Goal: Information Seeking & Learning: Learn about a topic

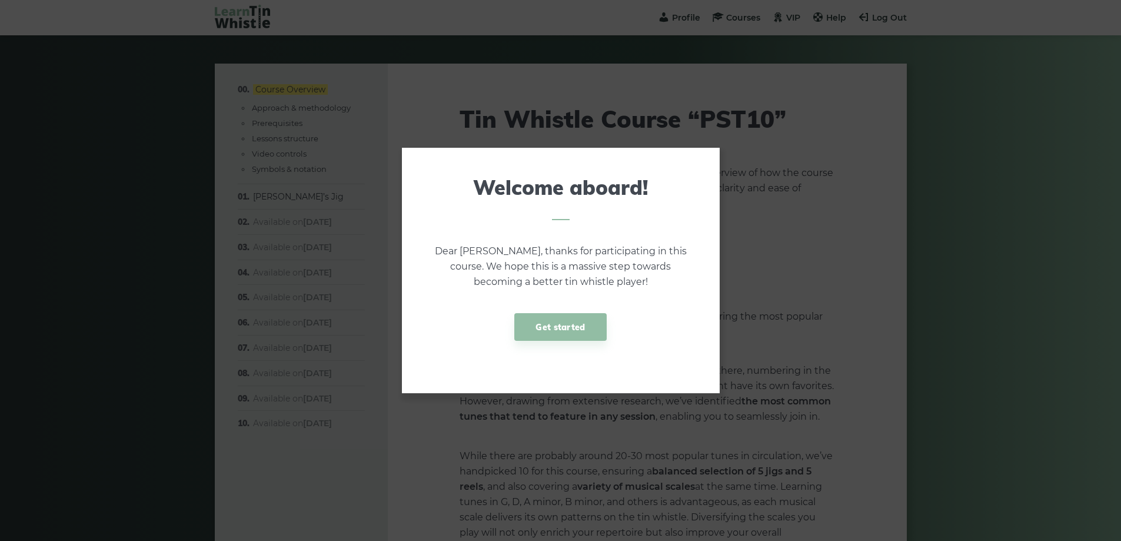
click at [578, 317] on link "Get started" at bounding box center [560, 327] width 92 height 28
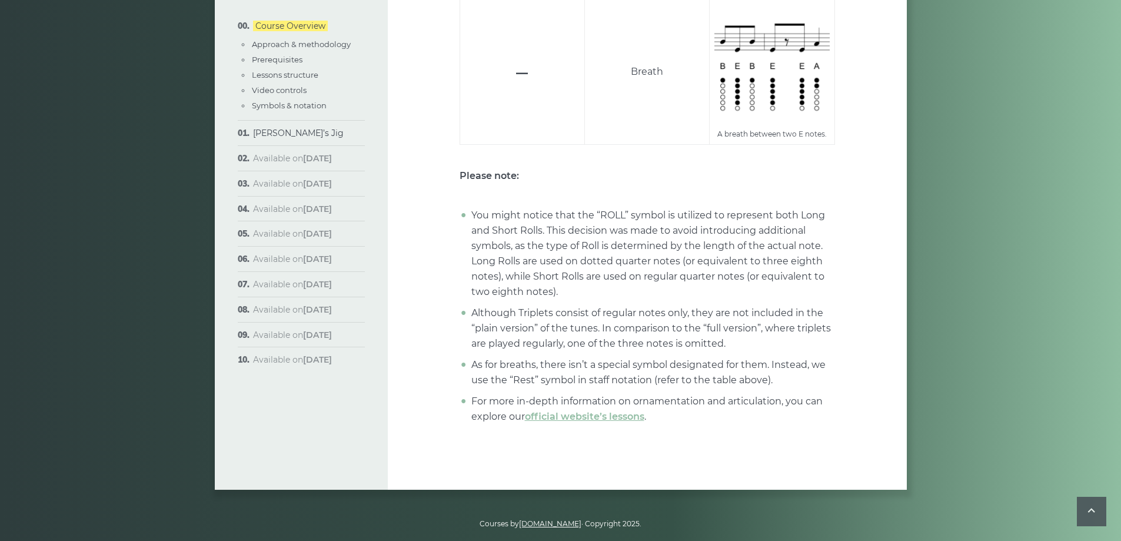
scroll to position [4595, 0]
click at [298, 136] on link "[PERSON_NAME]’s Jig" at bounding box center [298, 133] width 91 height 11
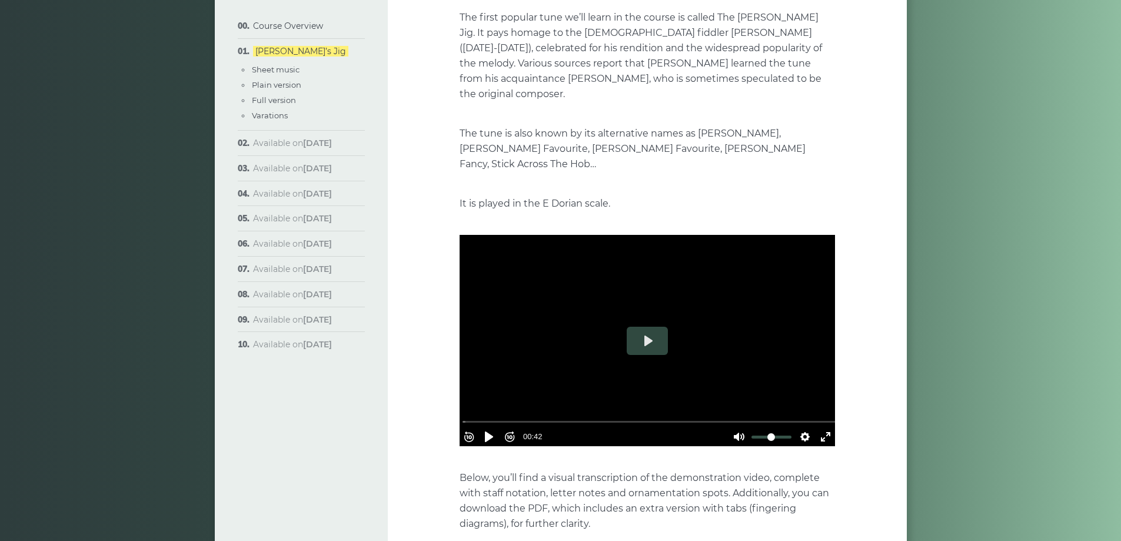
scroll to position [177, 0]
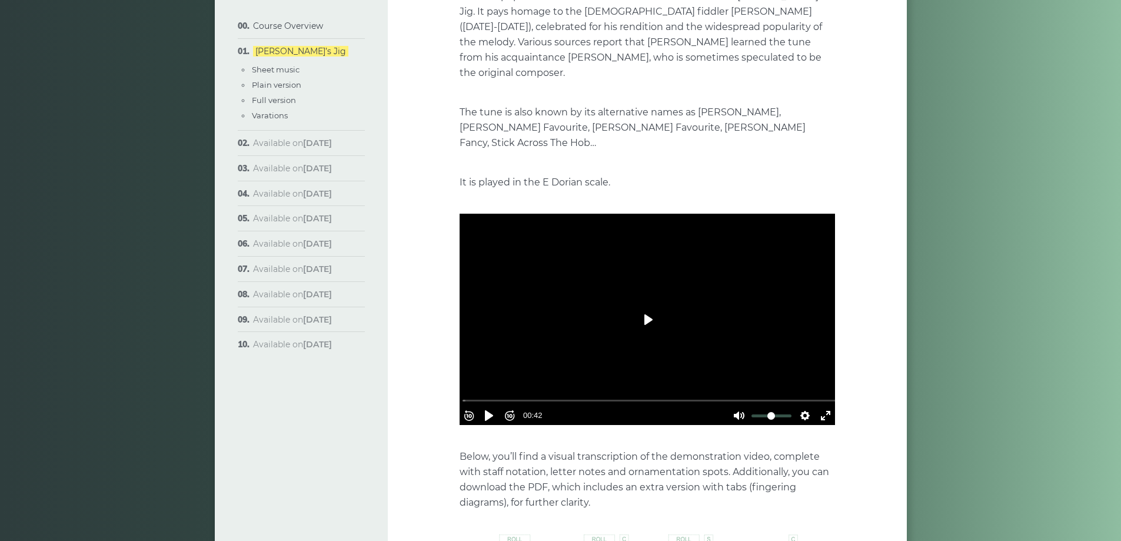
click at [648, 305] on button "Play" at bounding box center [647, 319] width 41 height 28
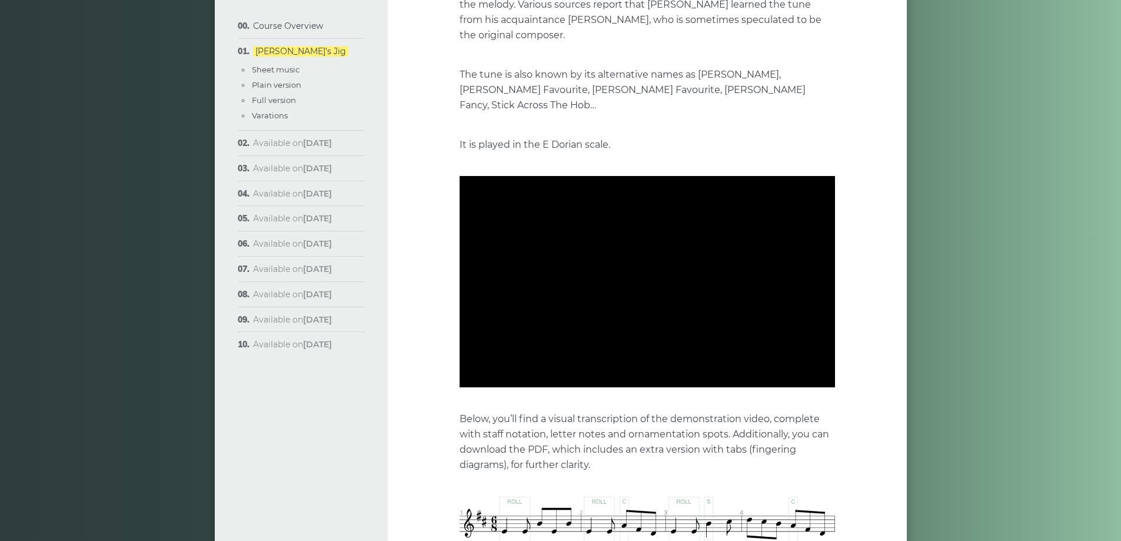
scroll to position [235, 0]
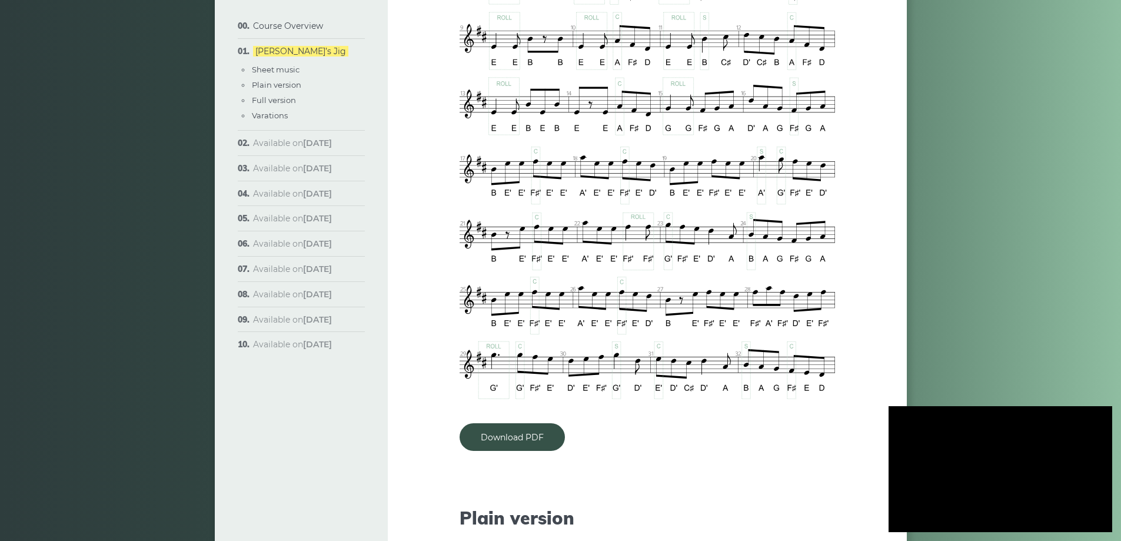
type input "***"
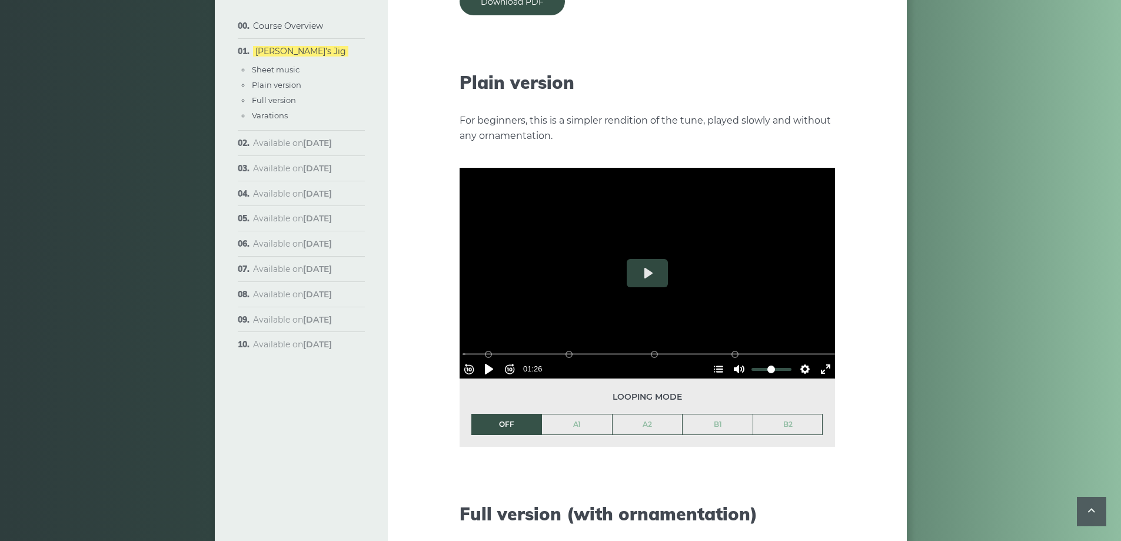
scroll to position [1294, 0]
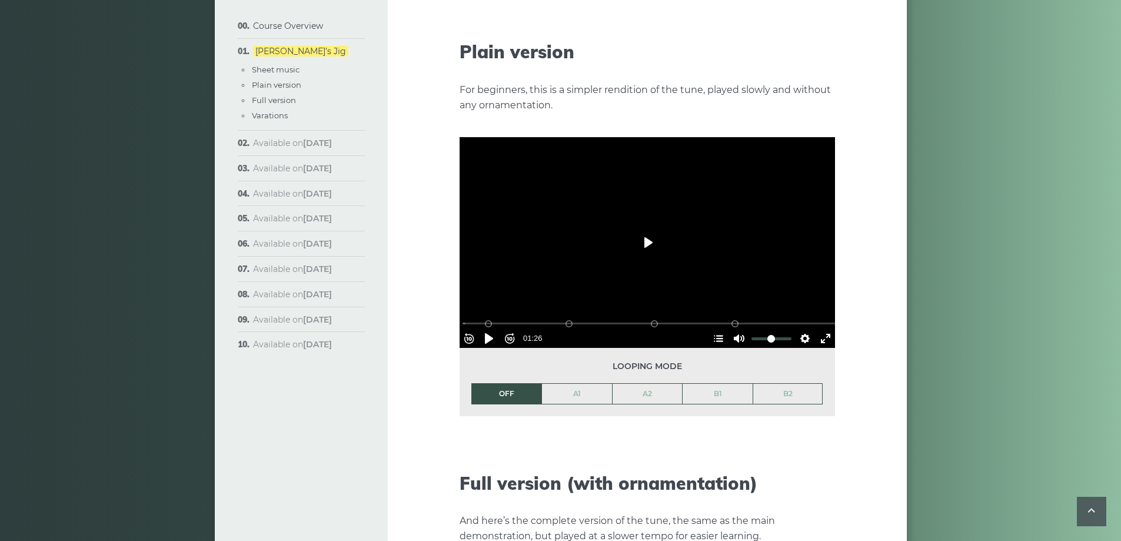
click at [638, 230] on button "Play" at bounding box center [647, 242] width 41 height 28
click at [579, 384] on link "A1" at bounding box center [577, 394] width 70 height 20
click at [816, 329] on button "Exit fullscreen Enter fullscreen" at bounding box center [825, 338] width 19 height 19
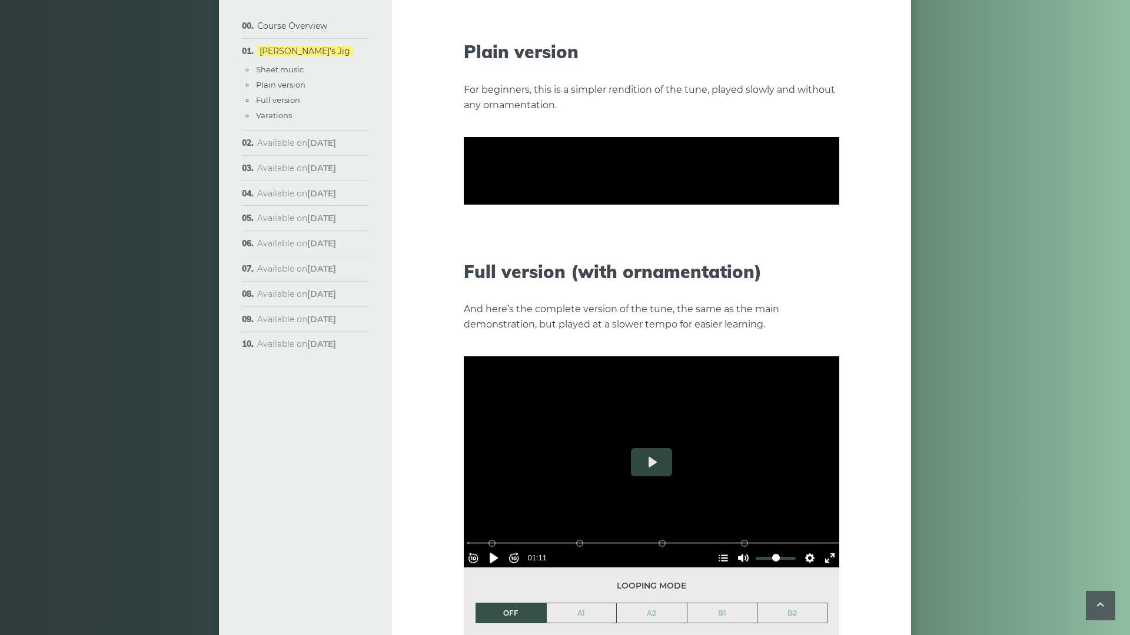
click at [839, 277] on button "Exit fullscreen Enter fullscreen" at bounding box center [829, 267] width 19 height 19
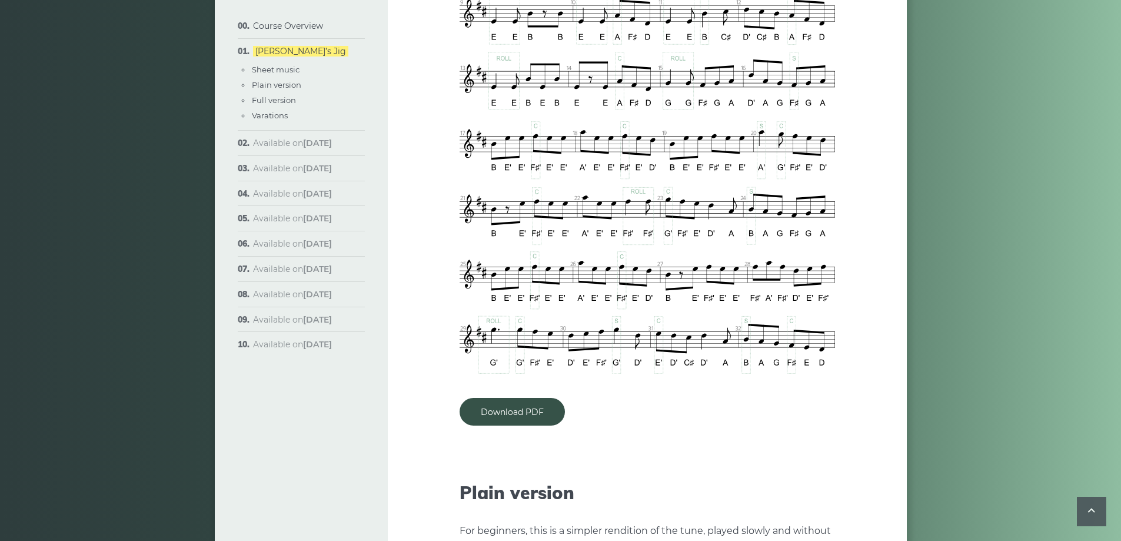
scroll to position [1000, 0]
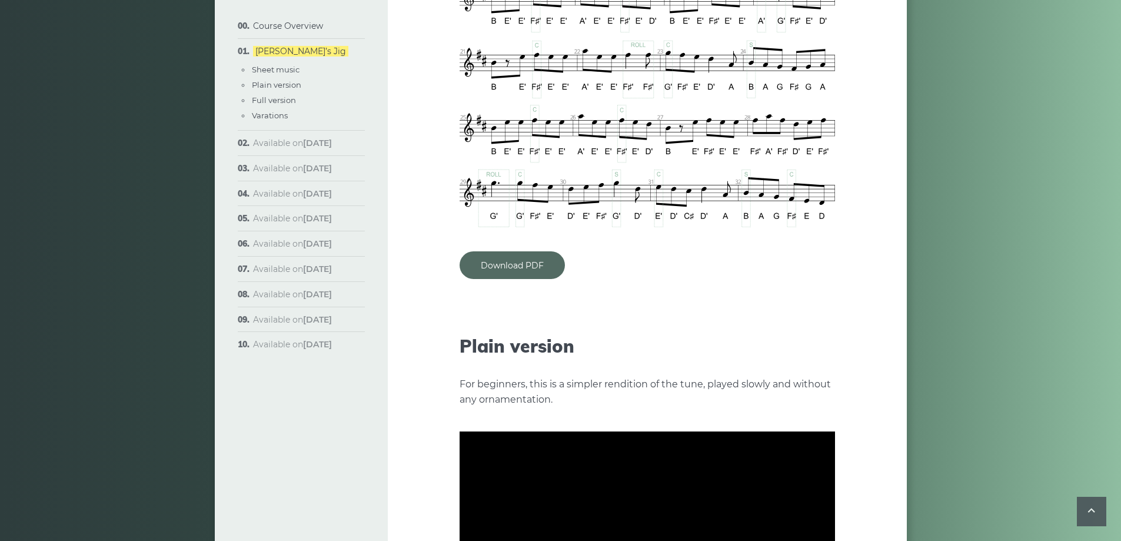
click at [526, 254] on link "Download PDF" at bounding box center [511, 265] width 105 height 28
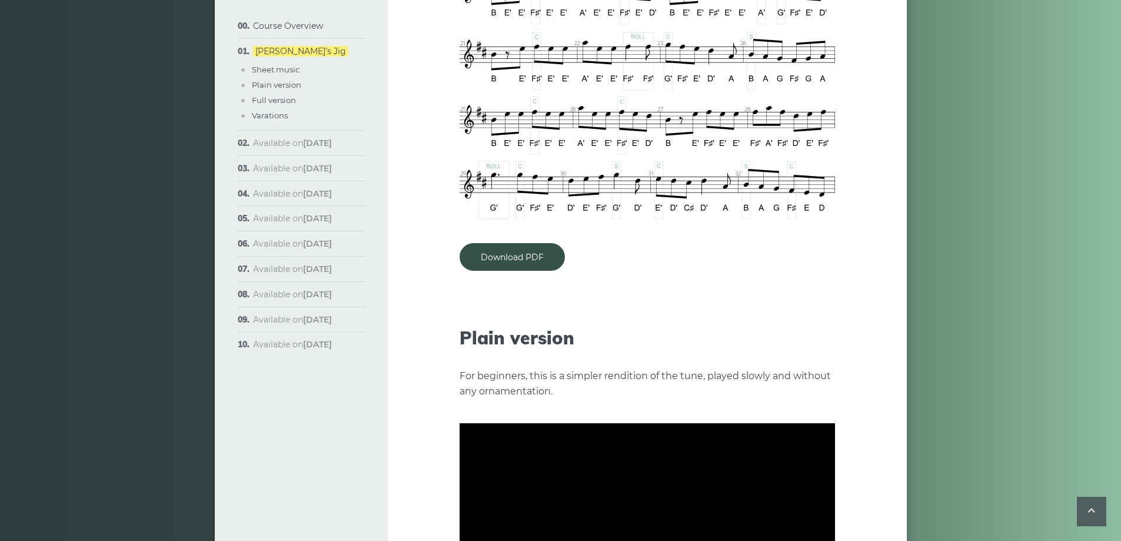
scroll to position [1177, 0]
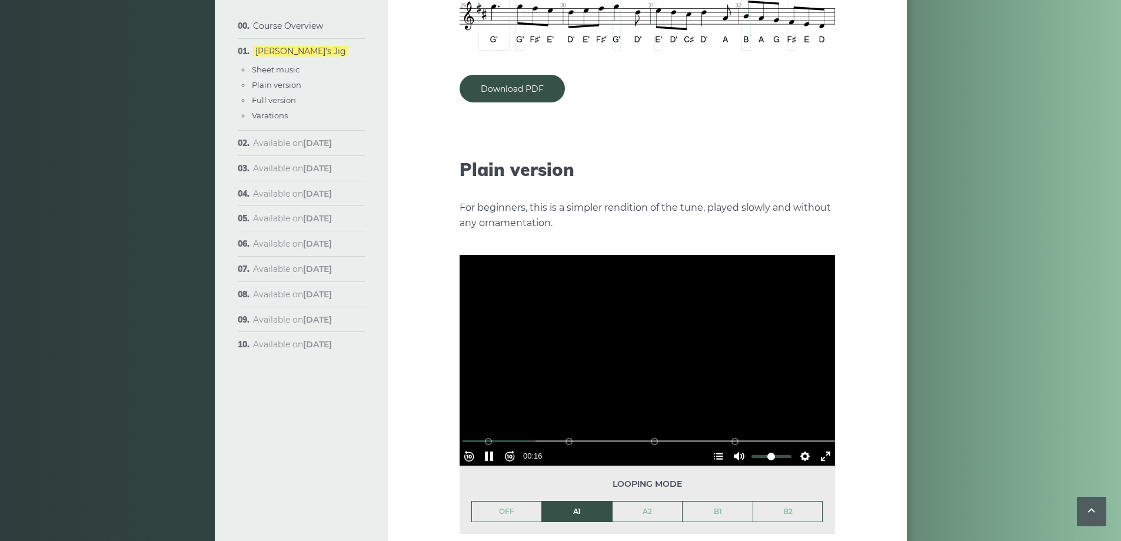
click at [643, 309] on div at bounding box center [646, 360] width 375 height 211
click at [627, 346] on button "Play" at bounding box center [647, 360] width 41 height 28
click at [493, 437] on div "A1 (Bars 1-8)" at bounding box center [488, 441] width 9 height 9
click at [554, 326] on div at bounding box center [646, 360] width 375 height 211
click at [651, 346] on button "Play" at bounding box center [647, 360] width 41 height 28
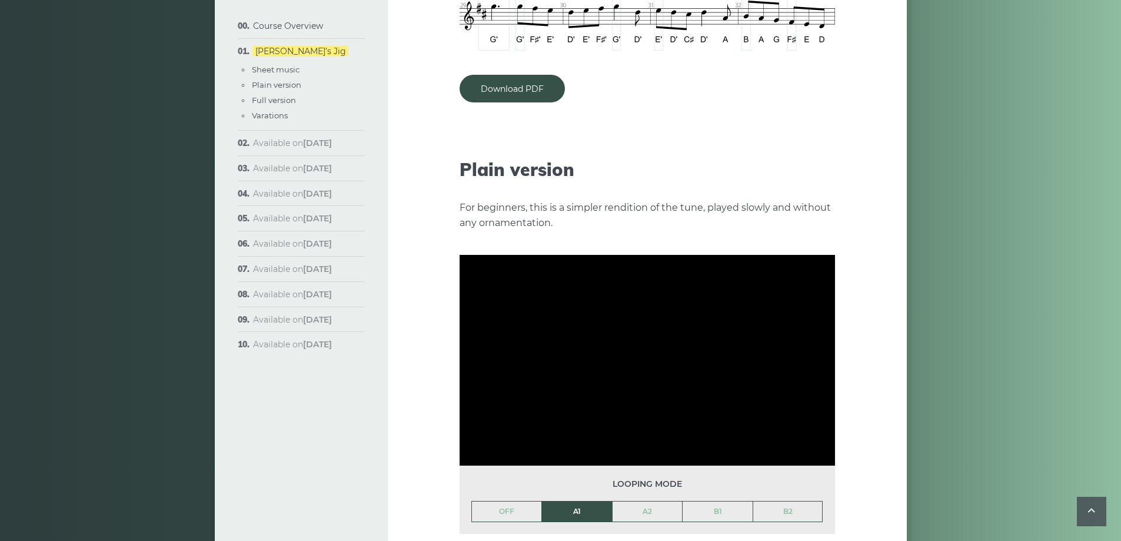
click at [651, 336] on div at bounding box center [646, 360] width 375 height 211
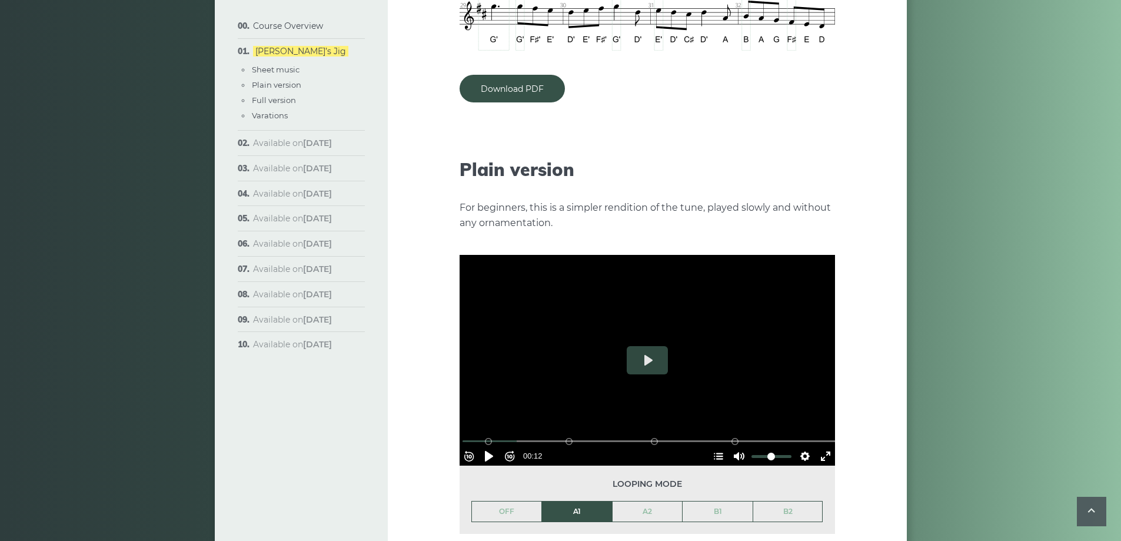
click at [676, 324] on div at bounding box center [646, 360] width 375 height 211
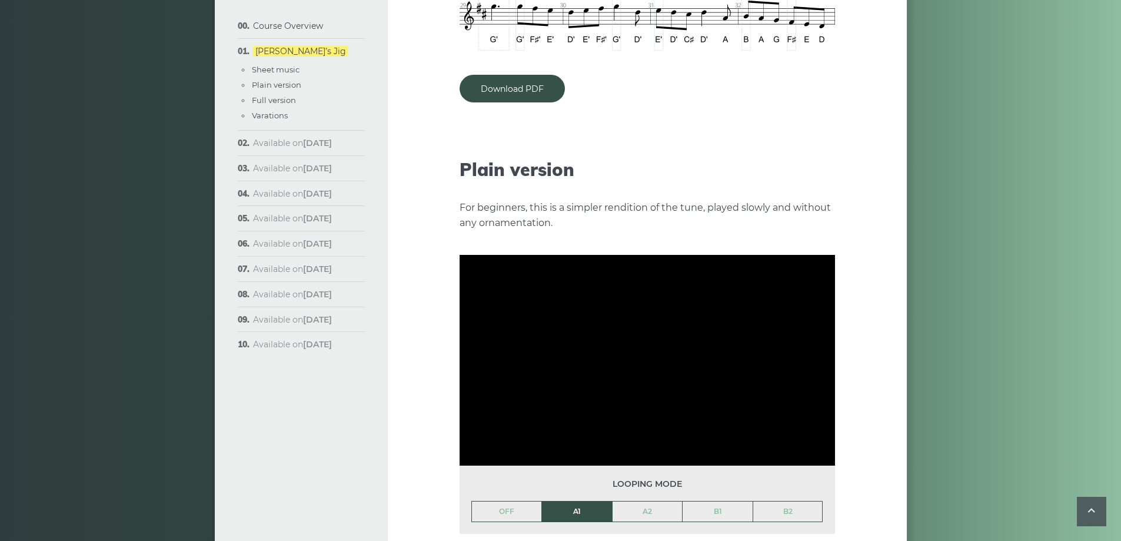
click at [681, 317] on div at bounding box center [646, 360] width 375 height 211
type input "****"
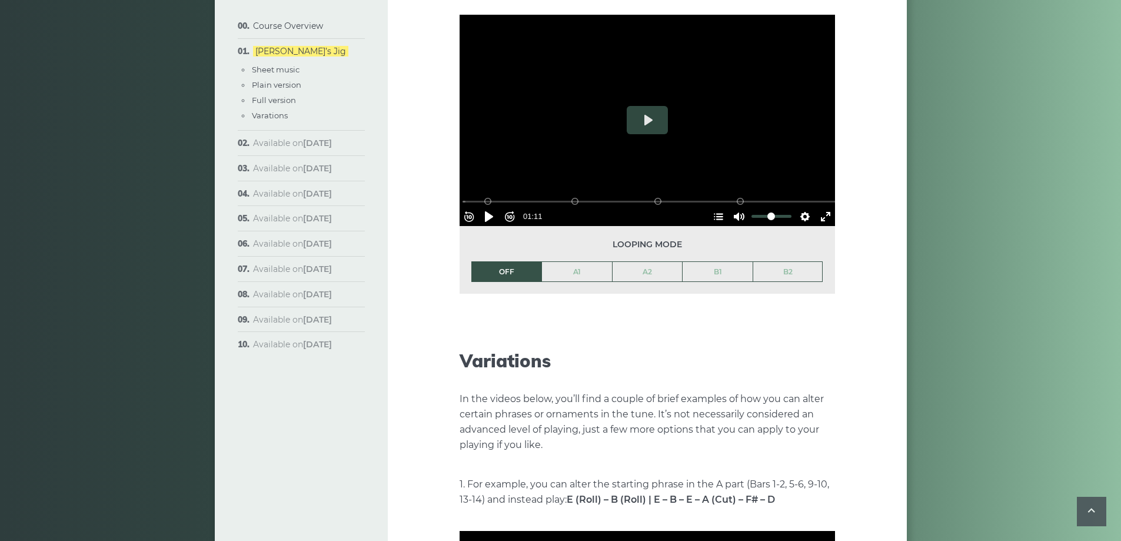
scroll to position [1824, 0]
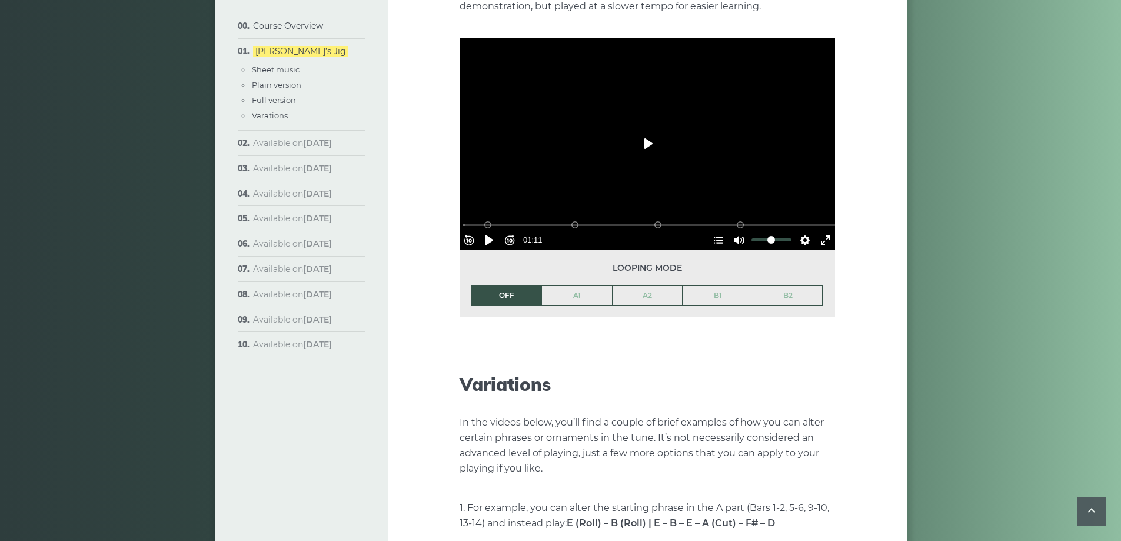
click at [663, 129] on button "Play" at bounding box center [647, 143] width 41 height 28
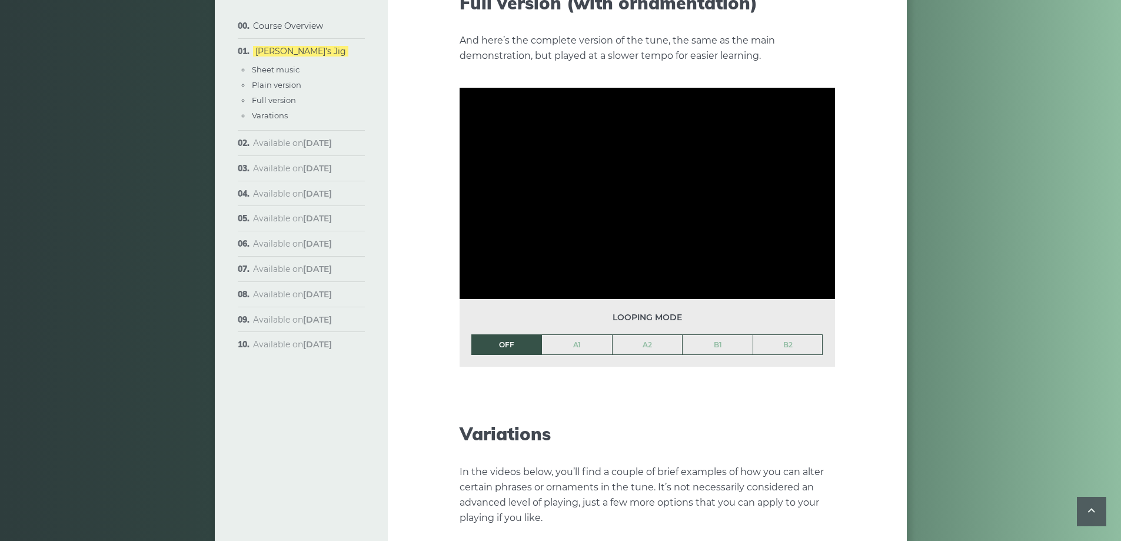
scroll to position [1706, 0]
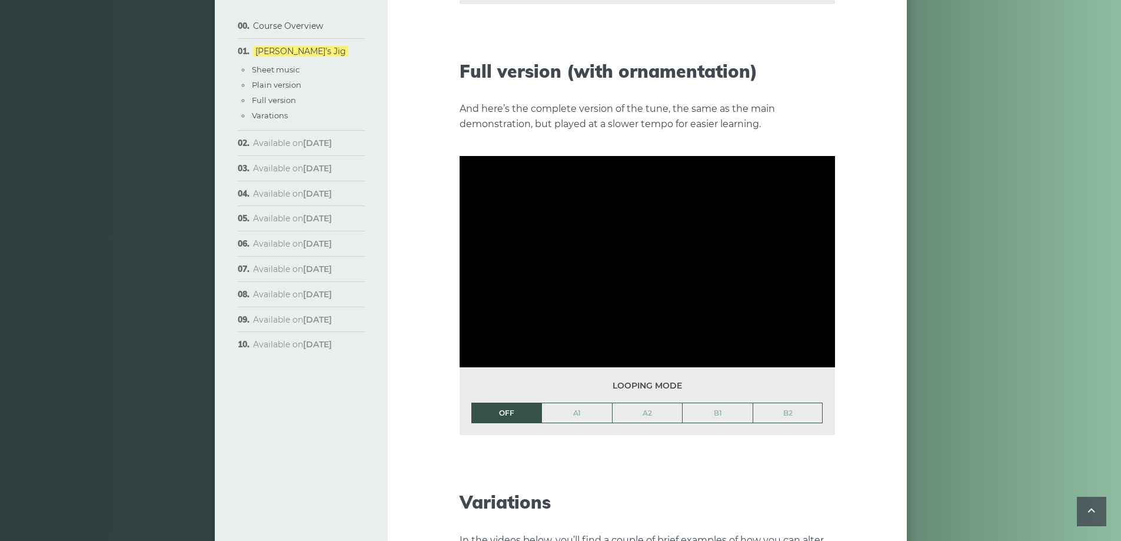
click at [722, 218] on div at bounding box center [646, 261] width 375 height 211
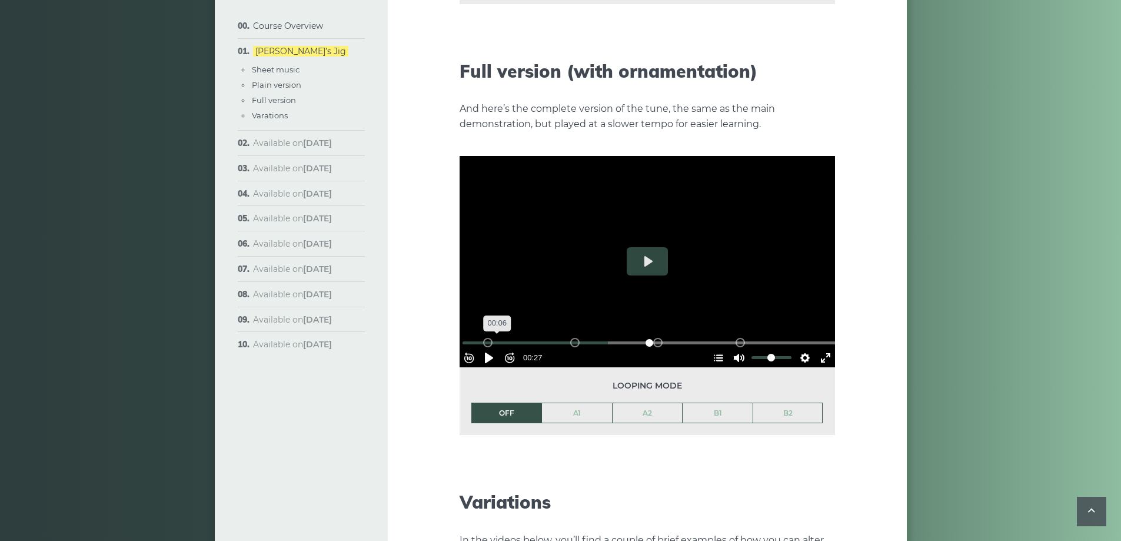
click at [502, 337] on input "Seek" at bounding box center [649, 342] width 374 height 11
click at [601, 248] on div at bounding box center [646, 261] width 375 height 211
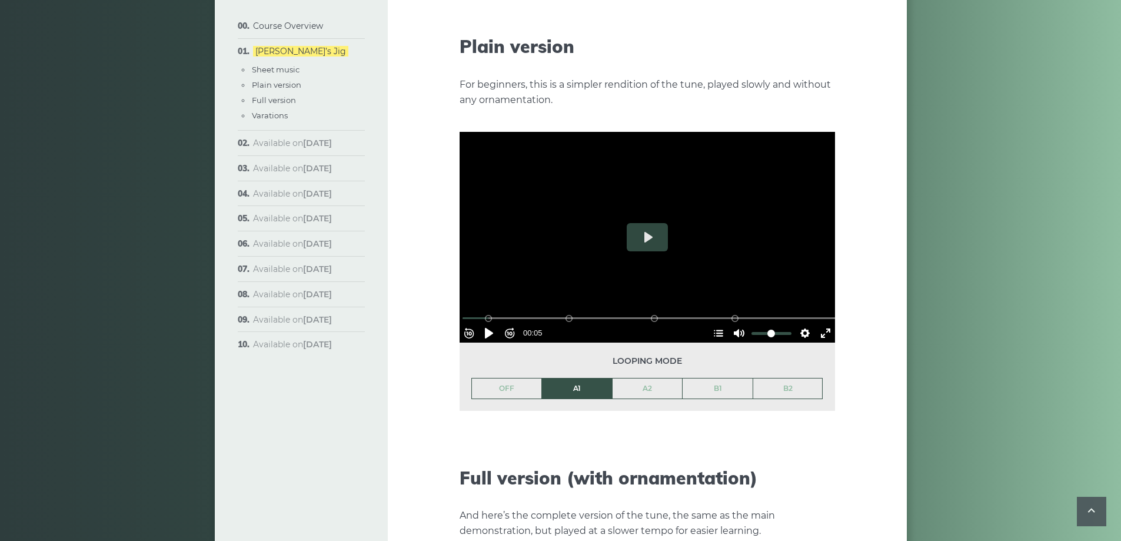
scroll to position [1236, 0]
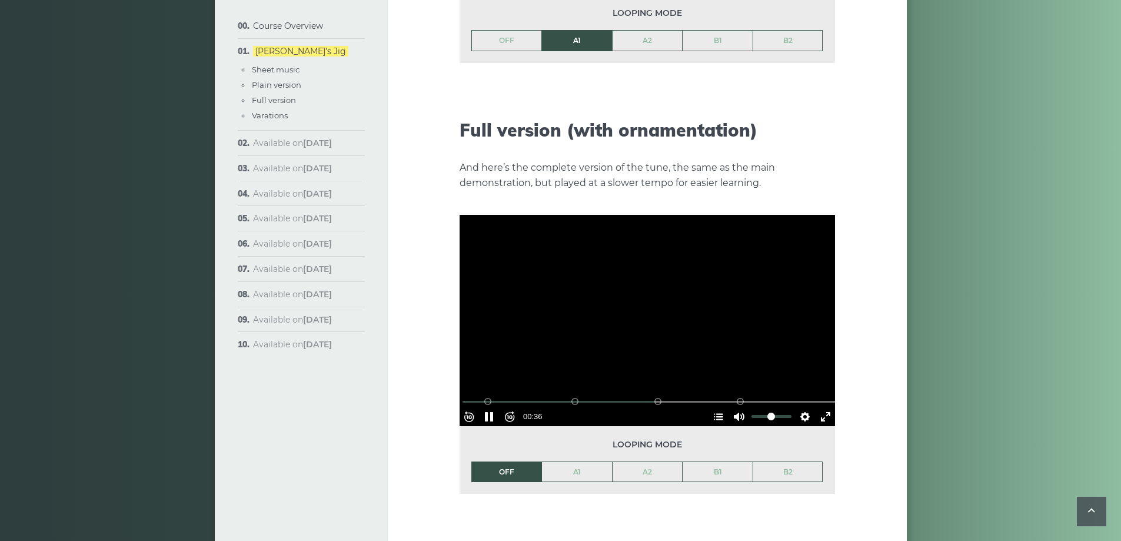
click at [643, 317] on div at bounding box center [646, 320] width 375 height 211
type input "*****"
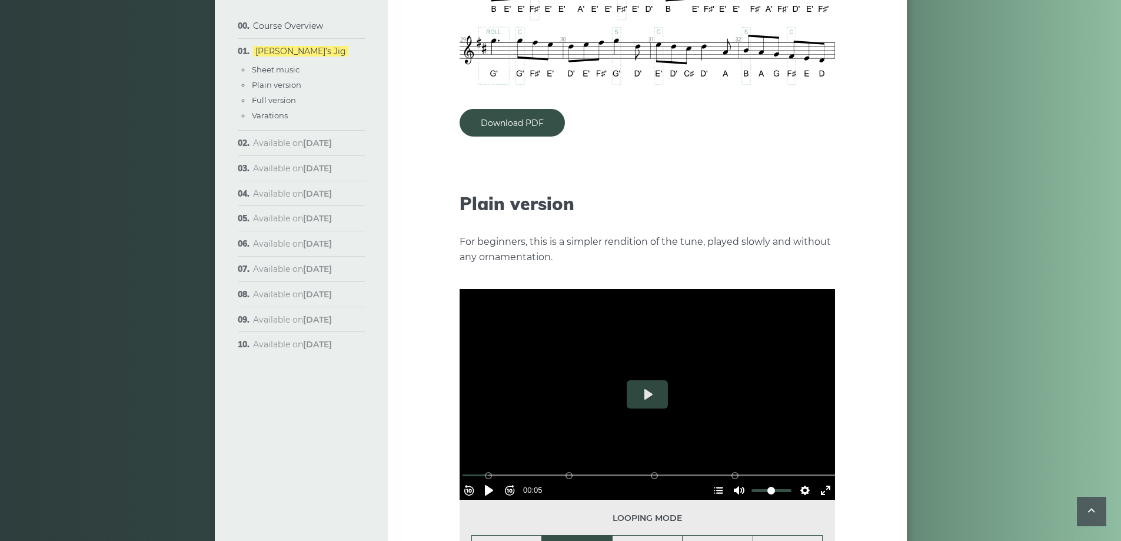
scroll to position [1118, 0]
